Goal: Task Accomplishment & Management: Use online tool/utility

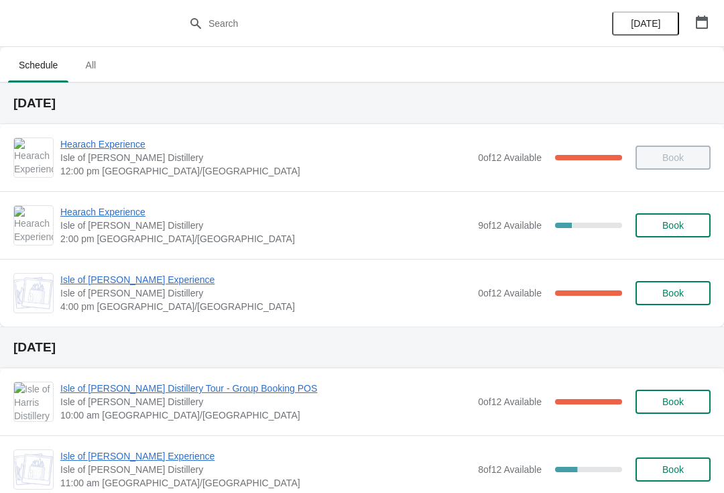
click at [687, 220] on span "Book" at bounding box center [672, 225] width 51 height 11
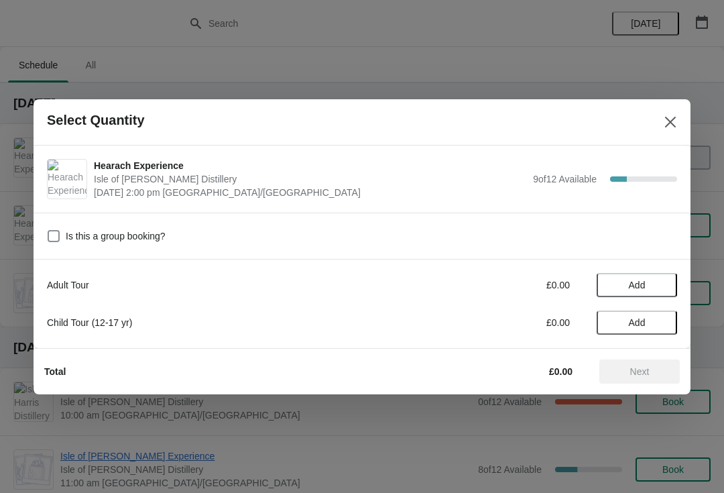
click at [655, 285] on span "Add" at bounding box center [637, 284] width 56 height 11
click at [655, 290] on icon at bounding box center [660, 284] width 14 height 14
click at [649, 375] on span "Next" at bounding box center [639, 371] width 19 height 11
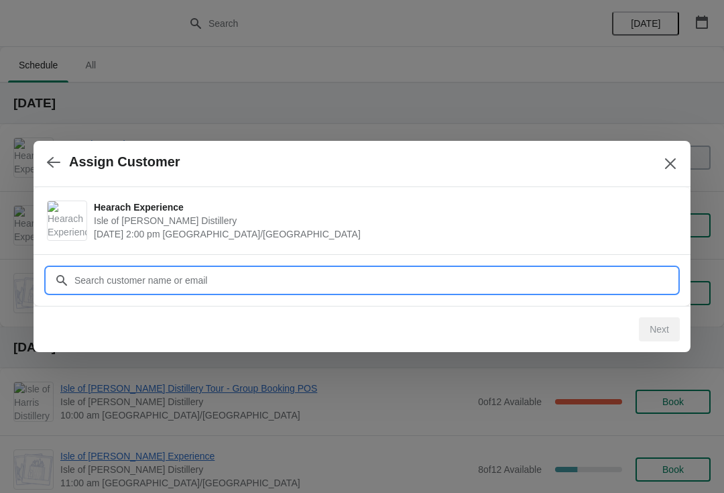
click at [425, 283] on input "Customer" at bounding box center [375, 280] width 603 height 24
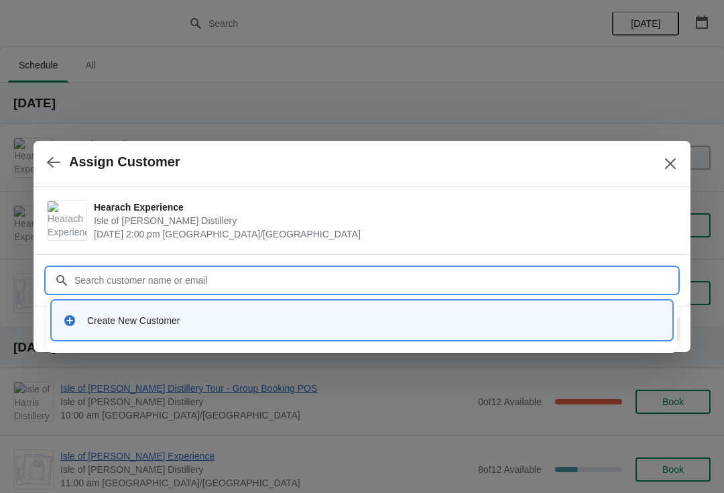
click at [117, 330] on div "Create New Customer" at bounding box center [362, 319] width 609 height 27
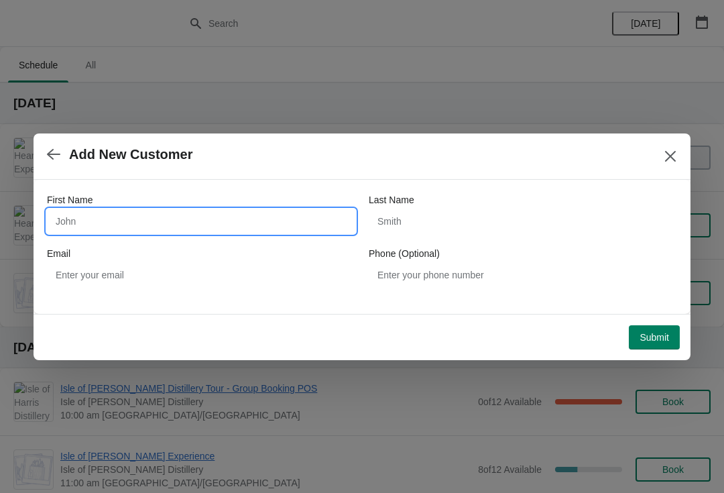
click at [82, 229] on input "First Name" at bounding box center [201, 221] width 308 height 24
type input "[PERSON_NAME]"
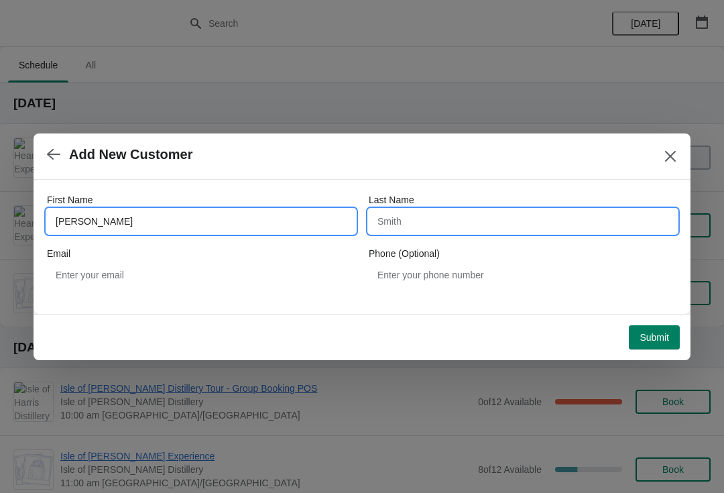
click at [442, 229] on input "Last Name" at bounding box center [523, 221] width 308 height 24
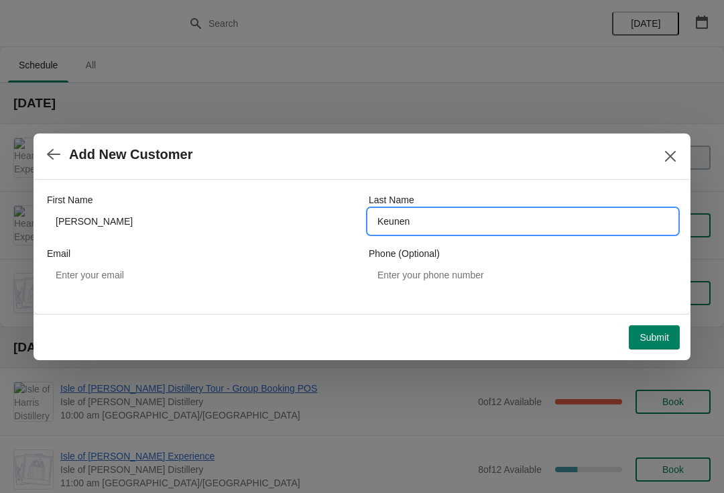
type input "Keunen"
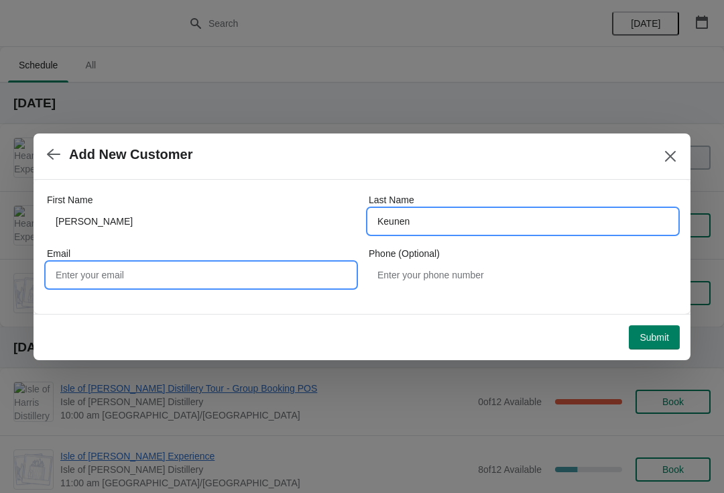
click at [206, 275] on input "Email" at bounding box center [201, 275] width 308 height 24
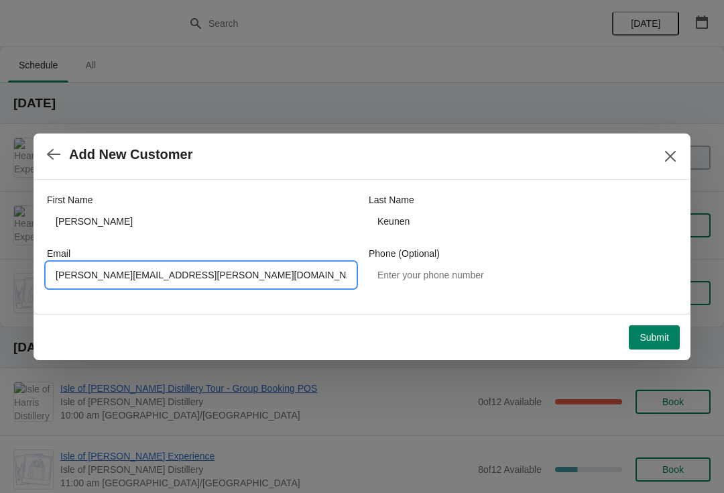
type input "[PERSON_NAME][EMAIL_ADDRESS][PERSON_NAME][DOMAIN_NAME]"
click at [663, 346] on button "Submit" at bounding box center [654, 337] width 51 height 24
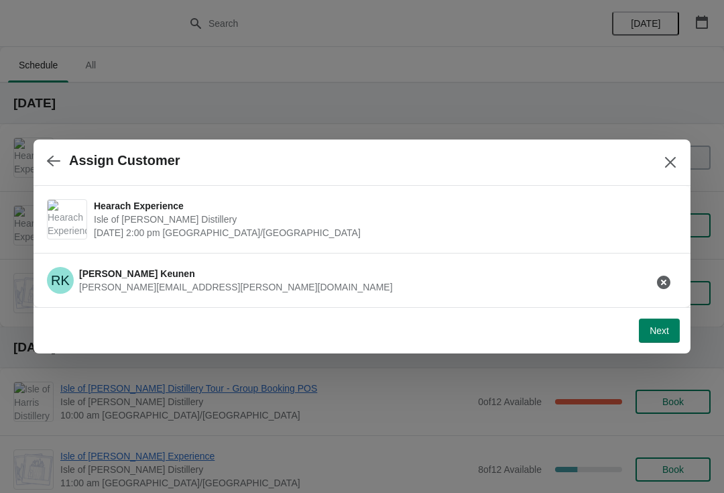
click at [662, 334] on span "Next" at bounding box center [658, 330] width 19 height 11
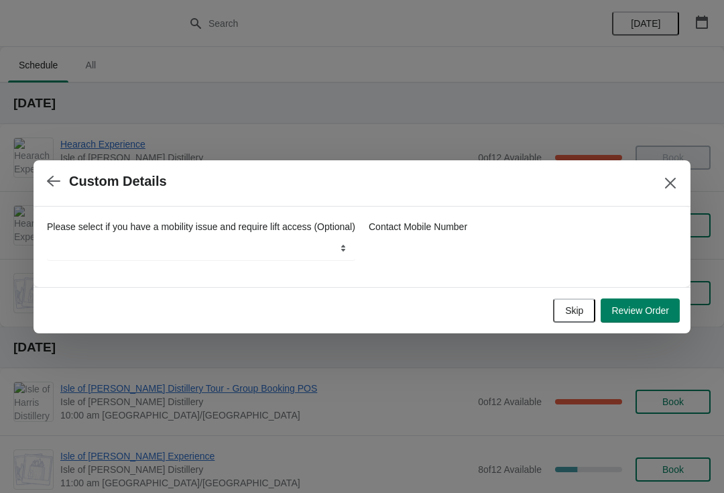
click at [643, 322] on button "Review Order" at bounding box center [639, 310] width 79 height 24
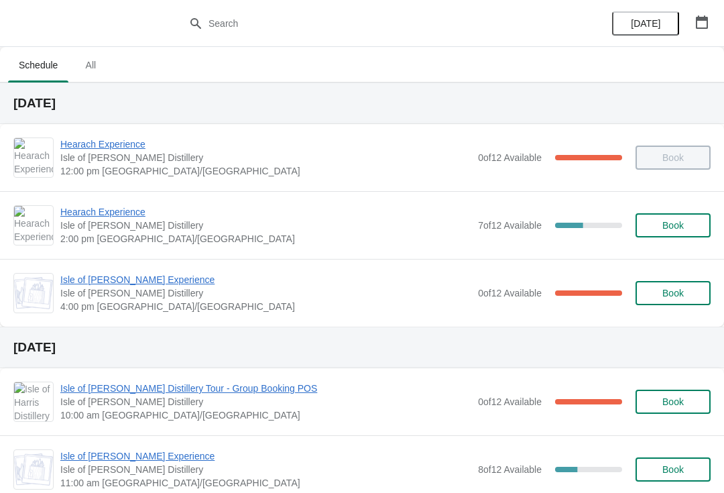
click at [123, 214] on span "Hearach Experience" at bounding box center [265, 211] width 411 height 13
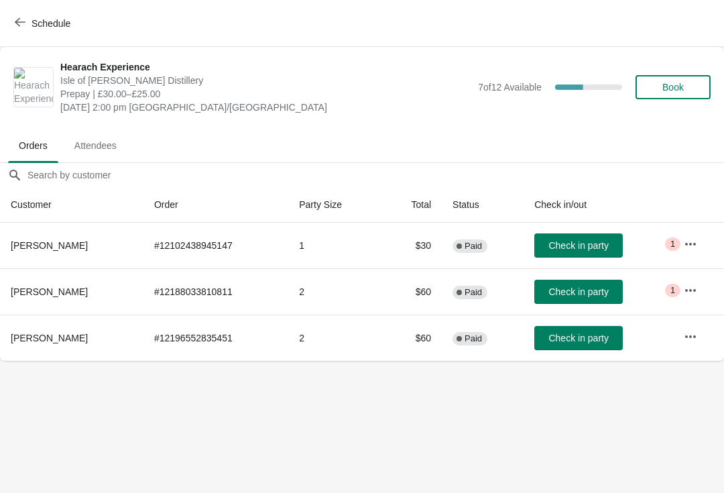
click at [581, 292] on span "Check in party" at bounding box center [578, 291] width 60 height 11
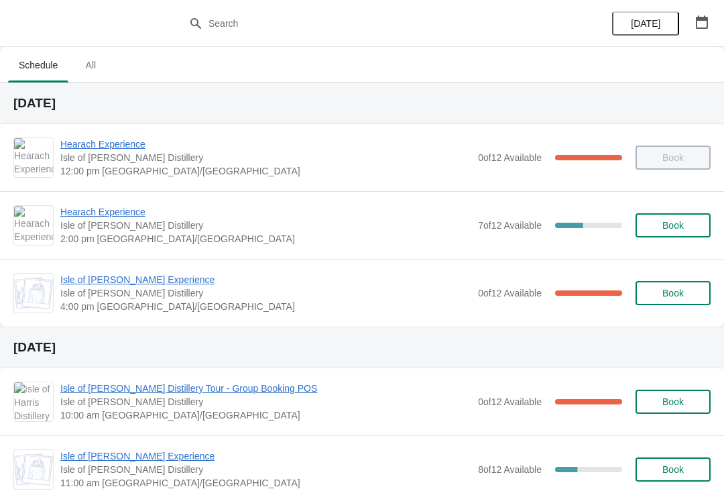
click at [121, 216] on span "Hearach Experience" at bounding box center [265, 211] width 411 height 13
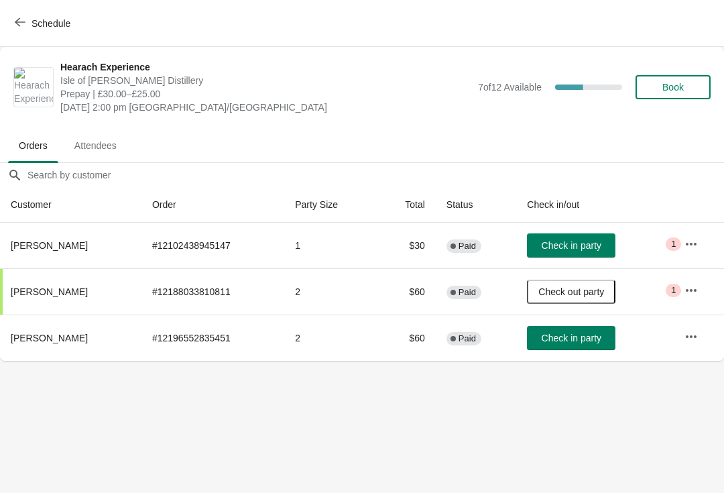
click at [574, 342] on span "Check in party" at bounding box center [572, 337] width 60 height 11
